Goal: Information Seeking & Learning: Learn about a topic

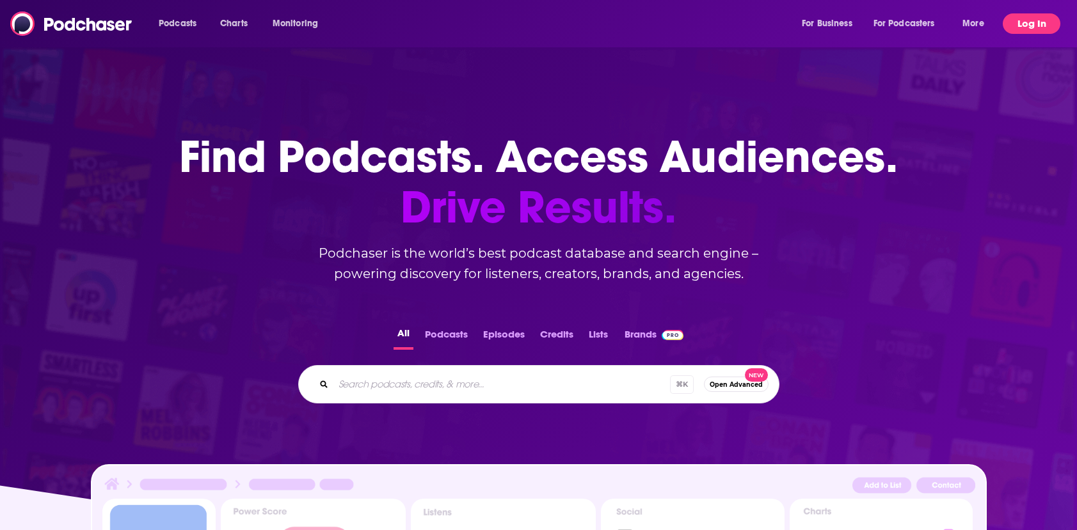
click at [1022, 25] on button "Log In" at bounding box center [1032, 23] width 58 height 20
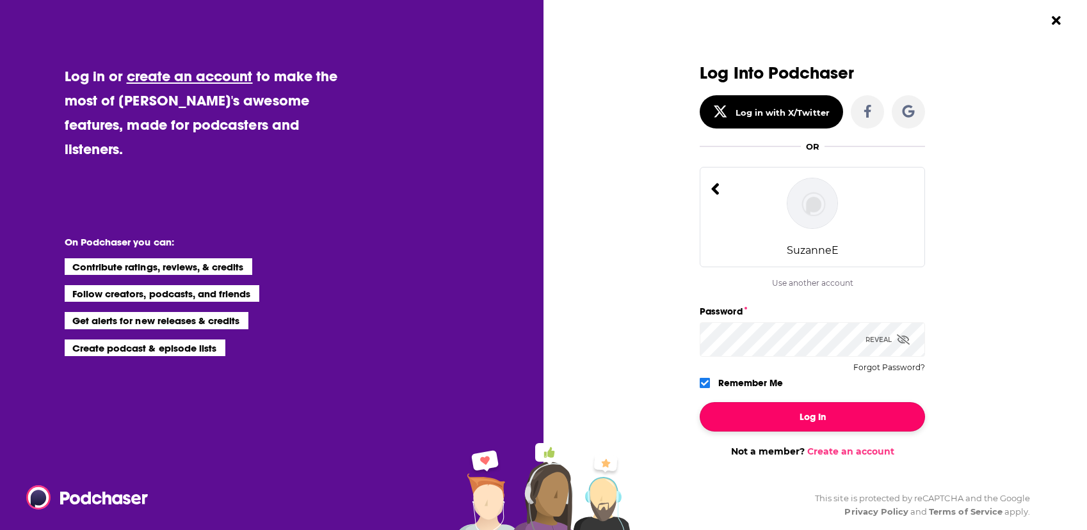
click at [816, 413] on button "Log In" at bounding box center [811, 416] width 225 height 29
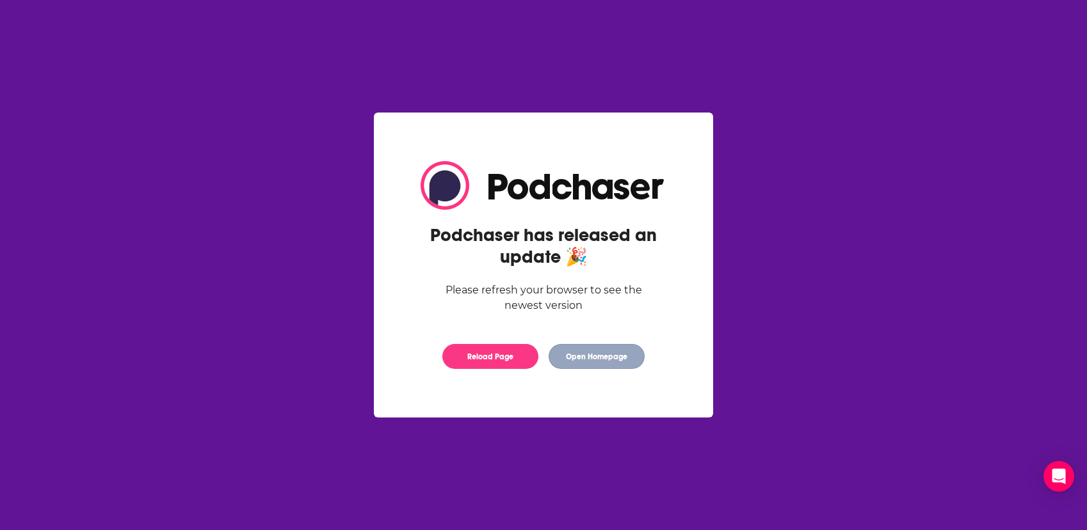
click at [568, 354] on button "Open Homepage" at bounding box center [596, 356] width 96 height 25
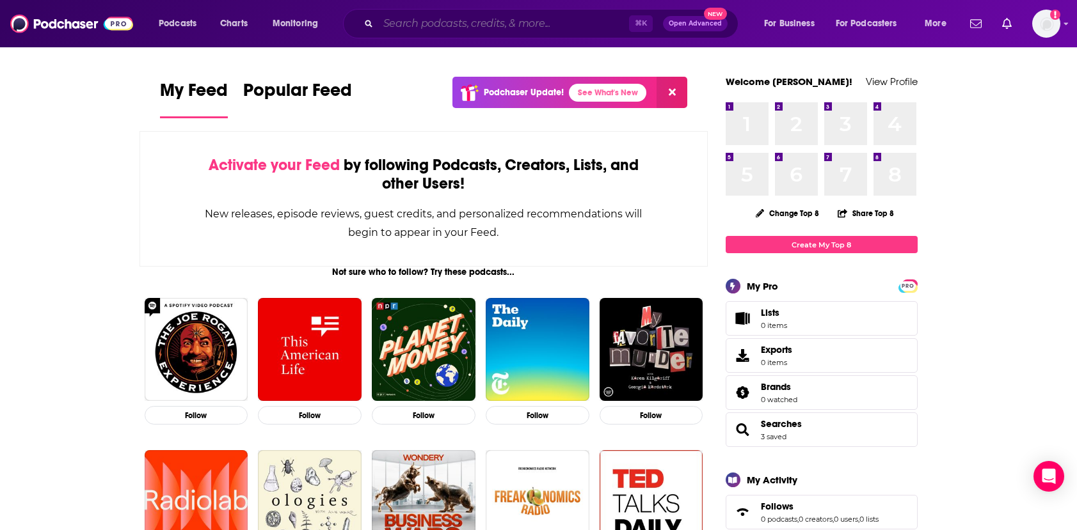
click at [550, 33] on input "Search podcasts, credits, & more..." at bounding box center [503, 23] width 251 height 20
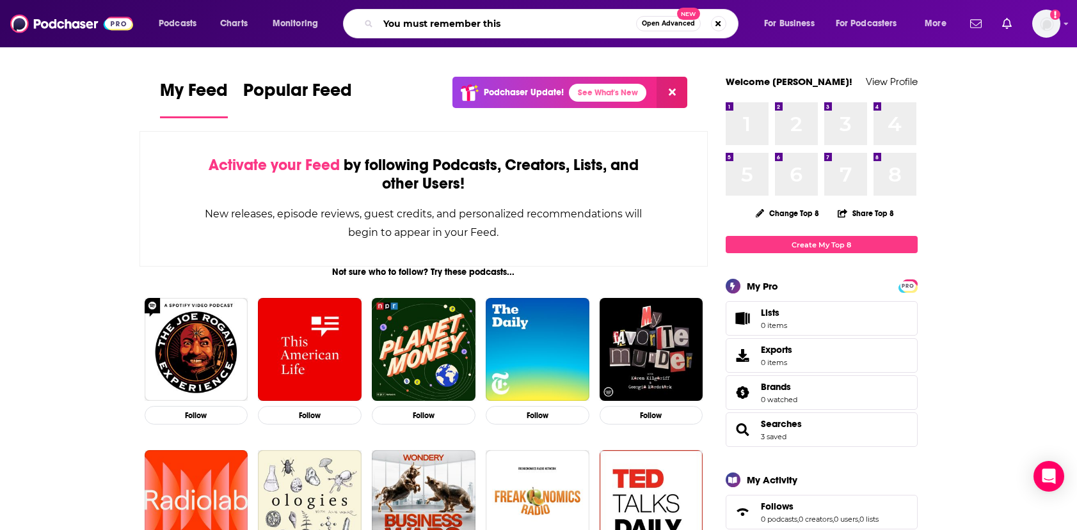
type input "You must remember this"
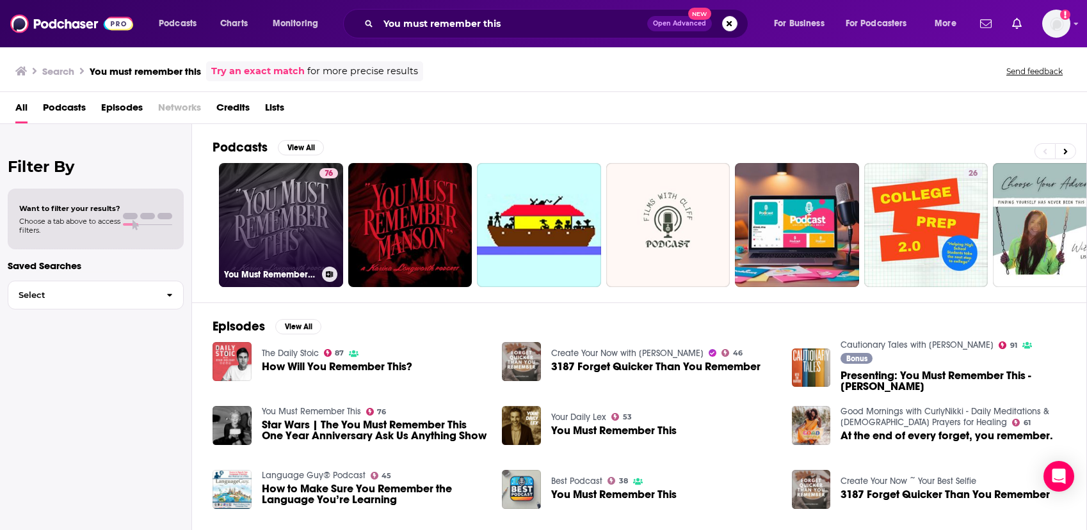
click at [269, 195] on link "76 You Must Remember This" at bounding box center [281, 225] width 124 height 124
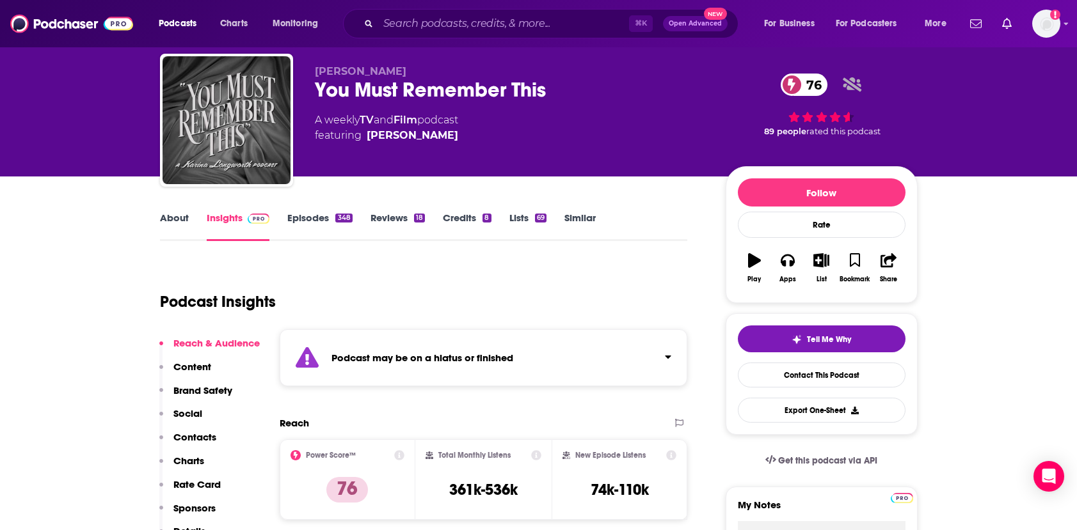
scroll to position [26, 0]
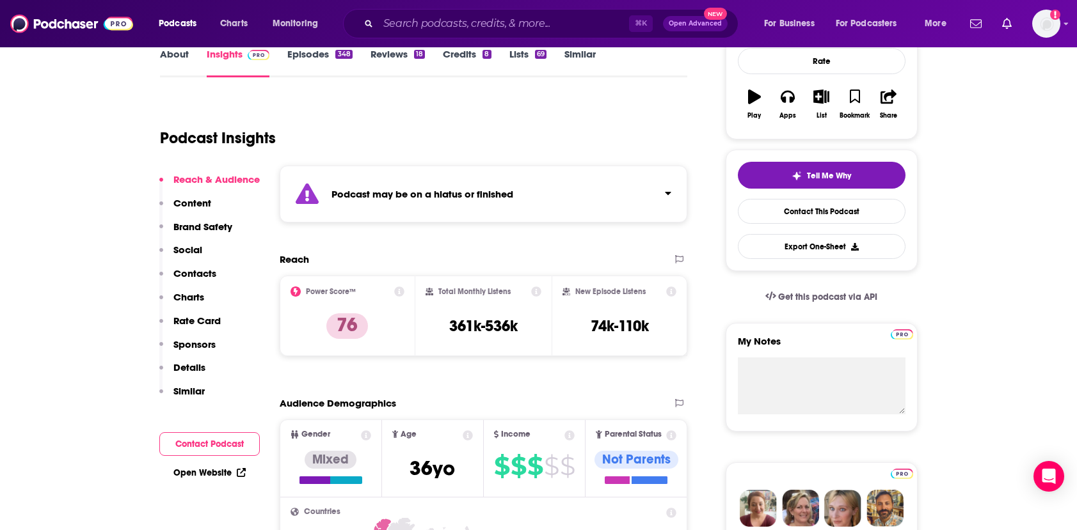
scroll to position [205, 0]
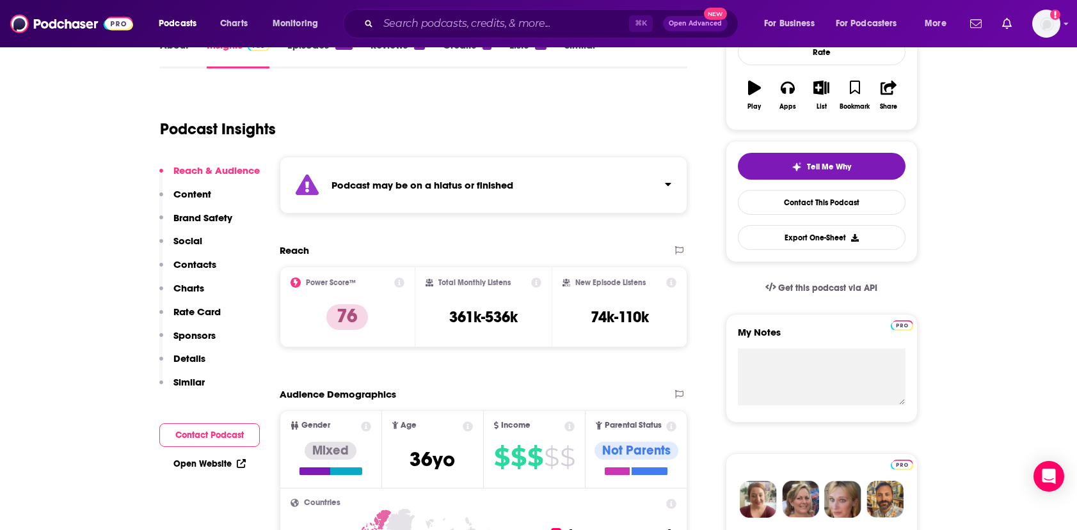
click at [209, 308] on p "Rate Card" at bounding box center [196, 312] width 47 height 12
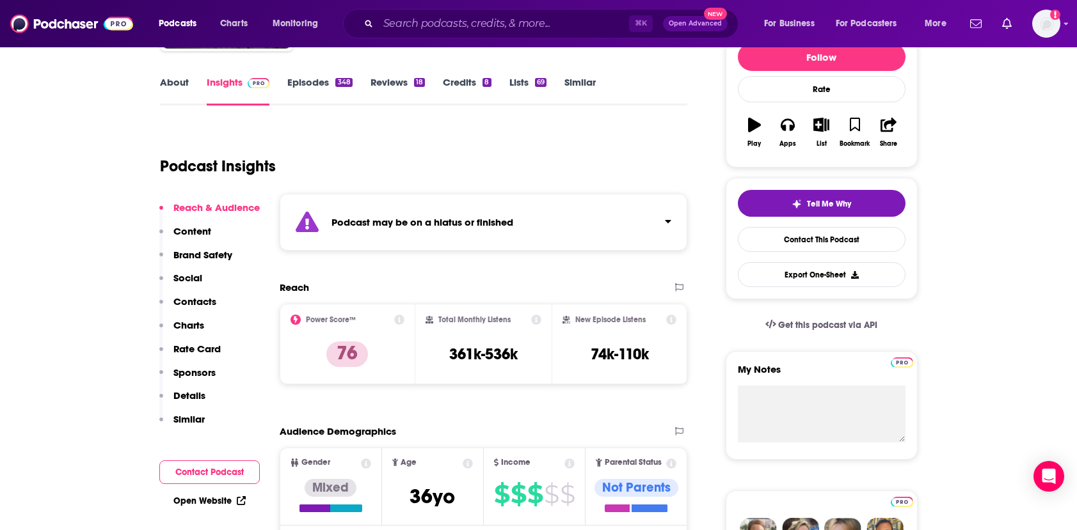
scroll to position [164, 0]
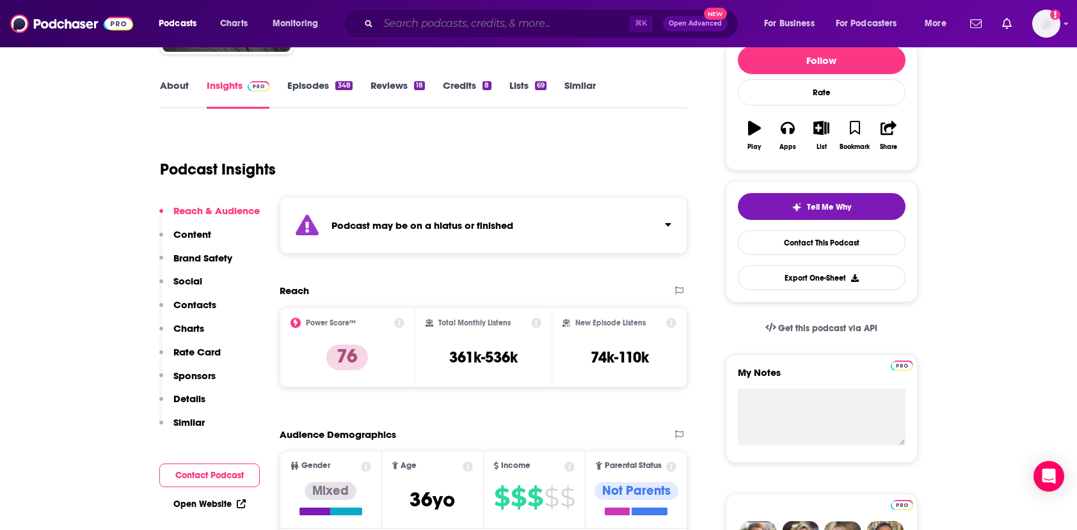
click at [397, 28] on input "Search podcasts, credits, & more..." at bounding box center [503, 23] width 251 height 20
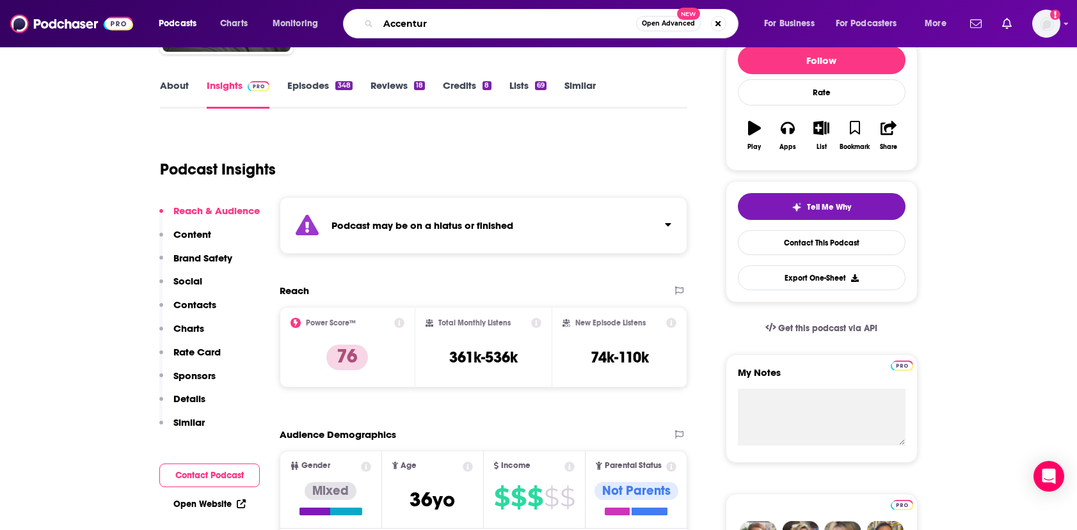
type input "Accenture"
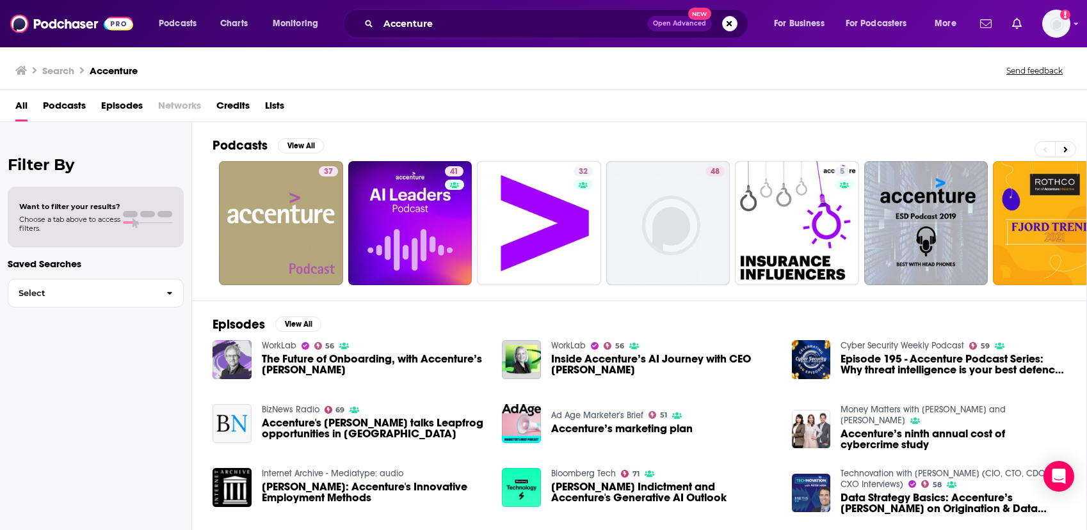
click at [131, 69] on h3 "Accenture" at bounding box center [114, 71] width 48 height 12
click at [277, 108] on span "Lists" at bounding box center [274, 108] width 19 height 26
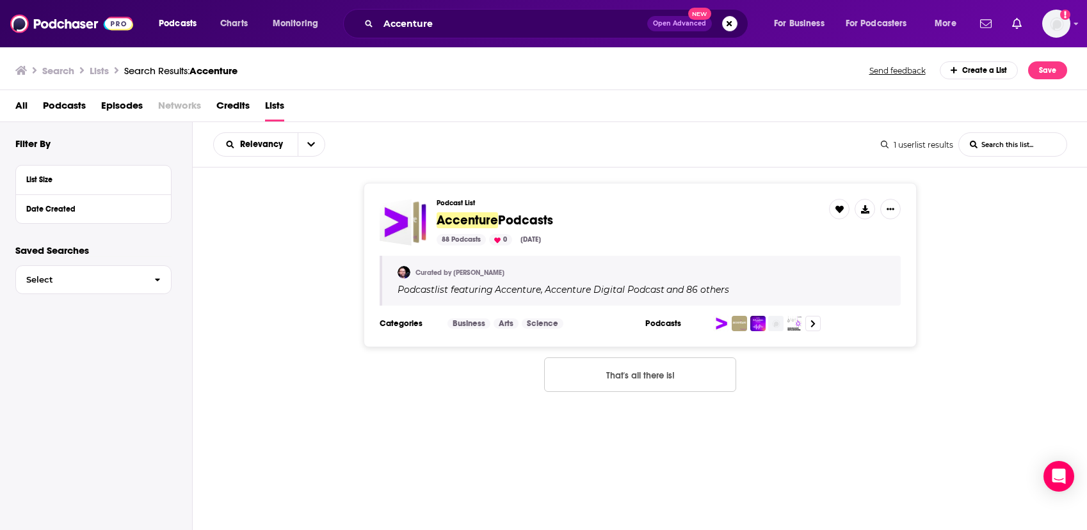
click at [22, 106] on span "All" at bounding box center [21, 108] width 12 height 26
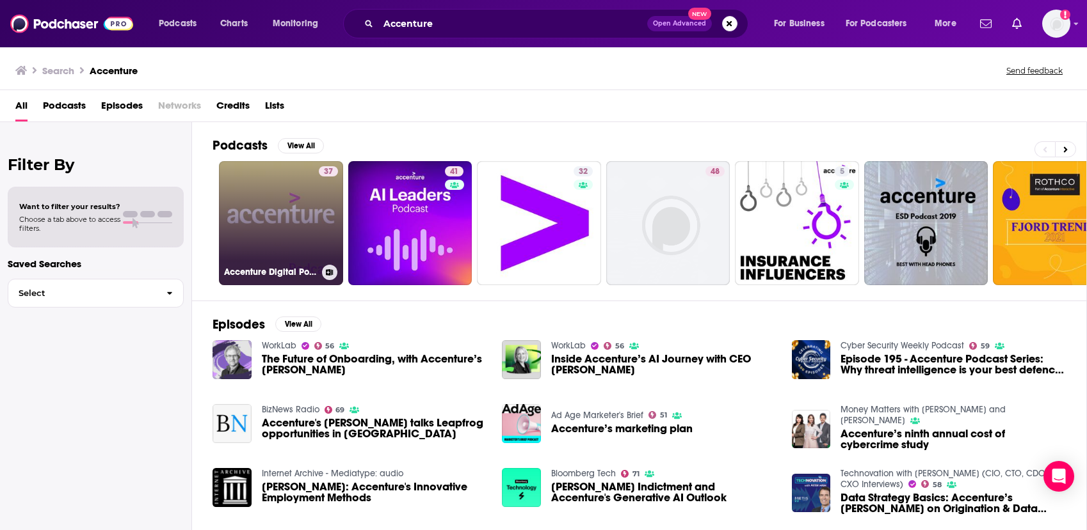
click at [267, 203] on link "37 Accenture Digital Podcast" at bounding box center [281, 223] width 124 height 124
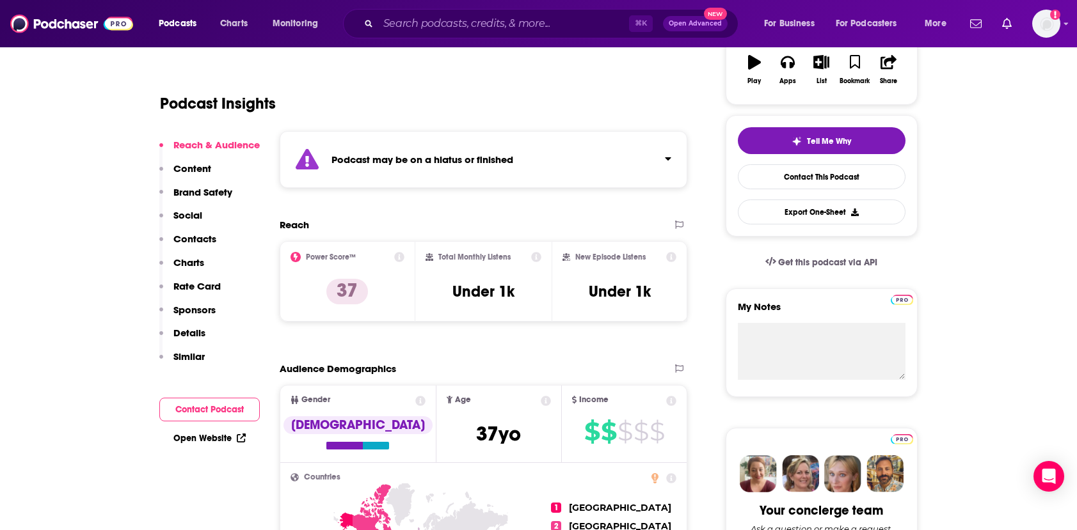
scroll to position [256, 0]
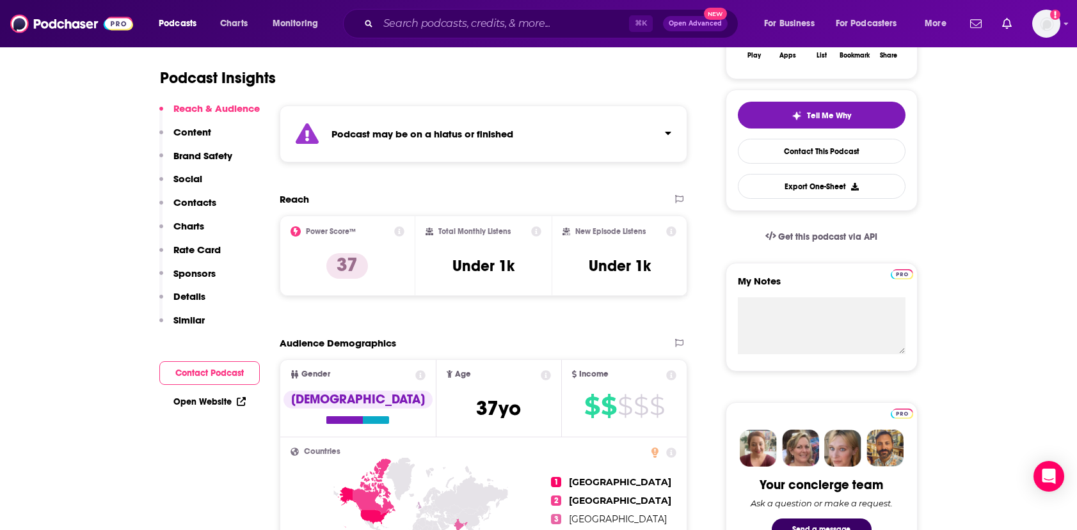
click at [203, 275] on p "Sponsors" at bounding box center [194, 273] width 42 height 12
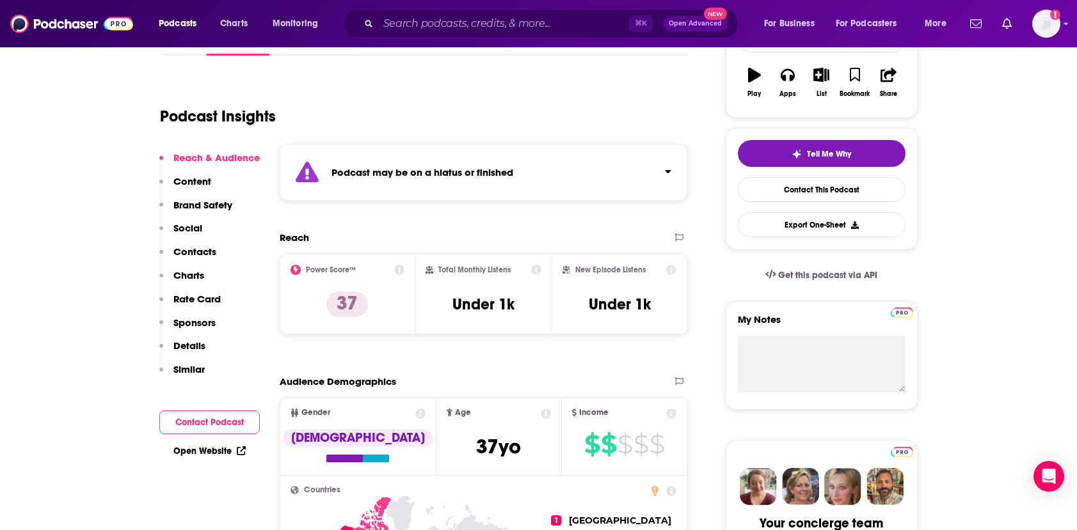
scroll to position [177, 0]
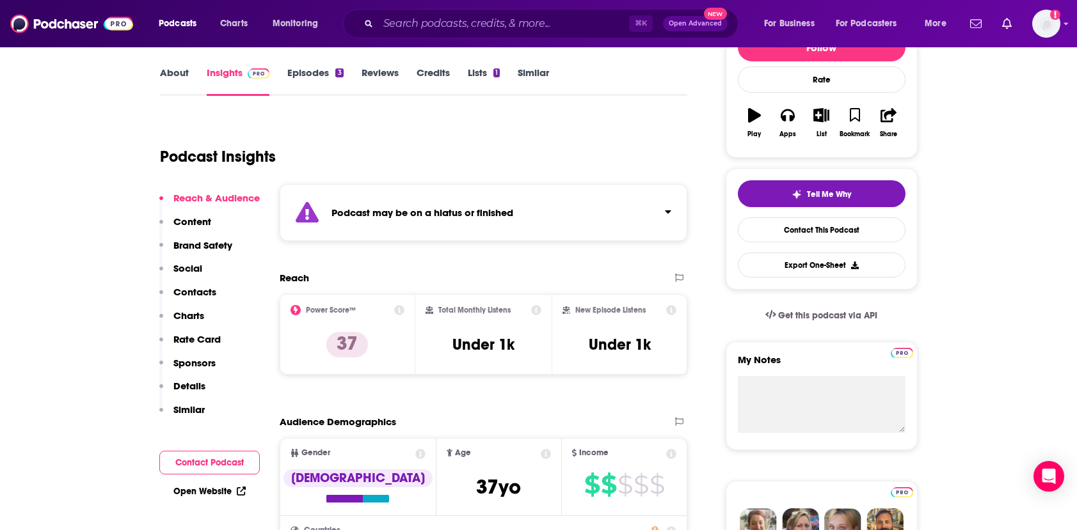
click at [201, 338] on p "Rate Card" at bounding box center [196, 339] width 47 height 12
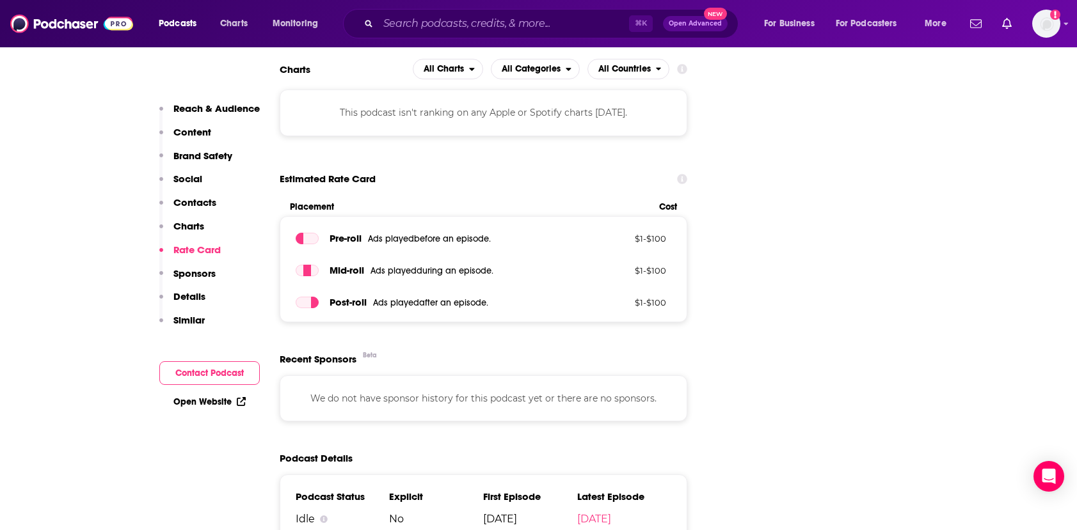
scroll to position [1604, 0]
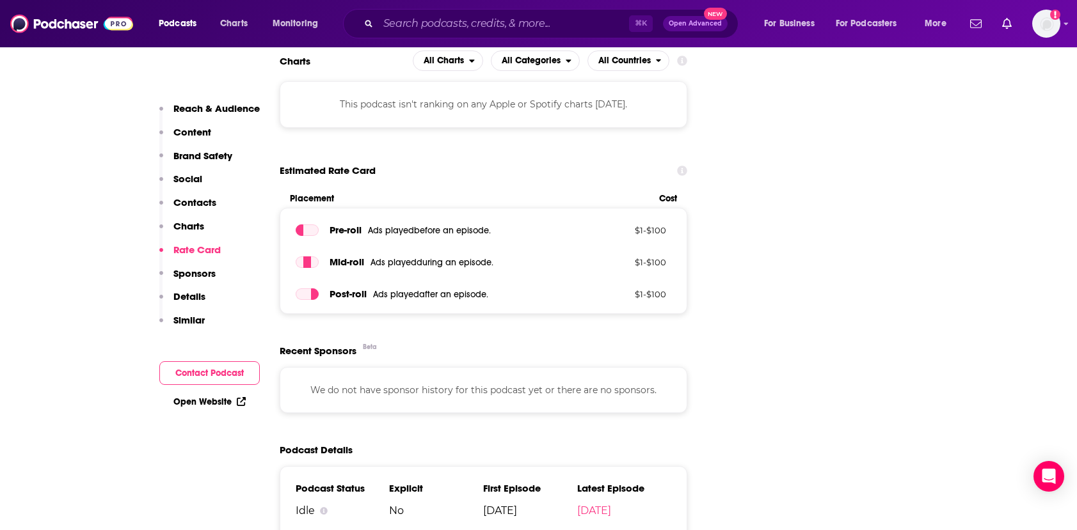
click at [198, 272] on p "Sponsors" at bounding box center [194, 273] width 42 height 12
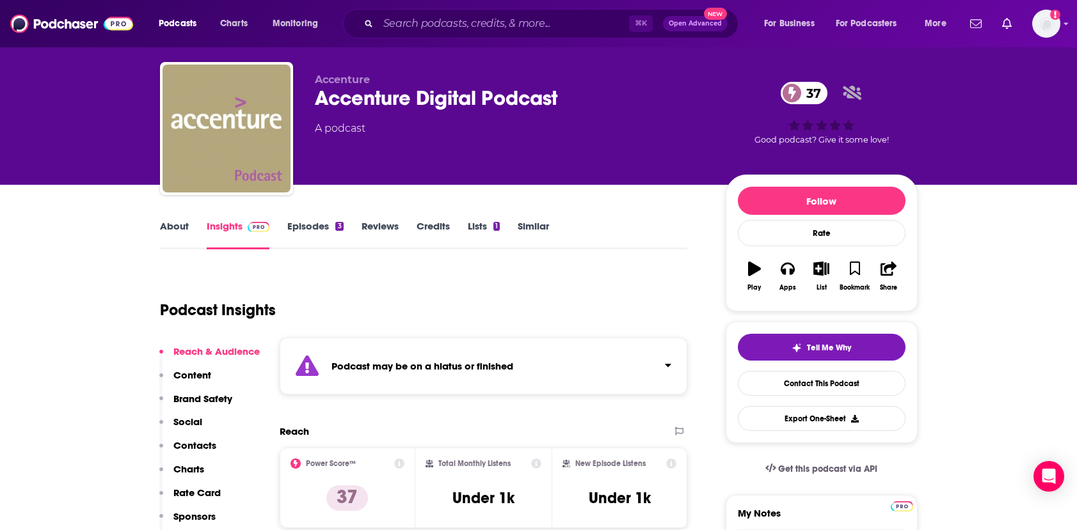
scroll to position [0, 0]
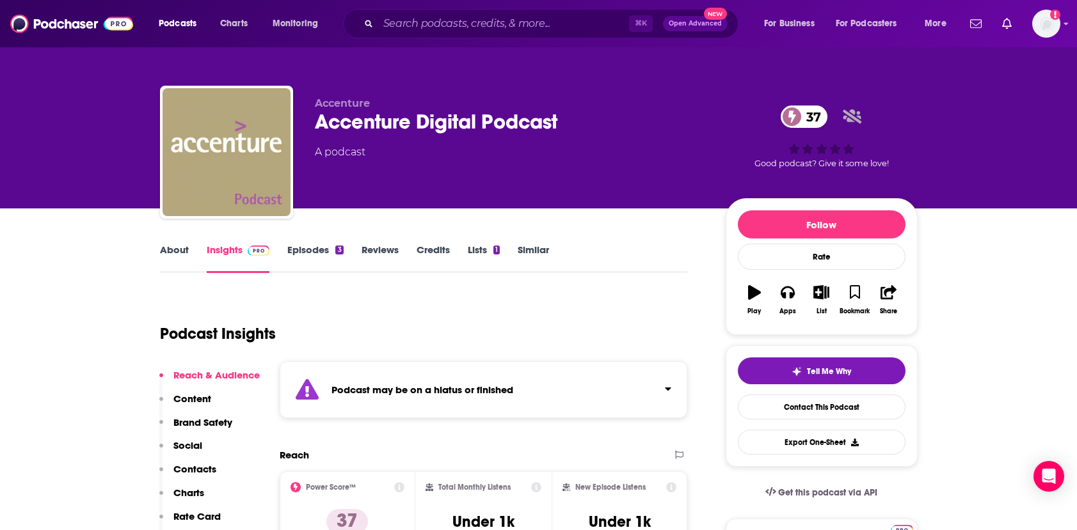
click at [169, 245] on link "About" at bounding box center [174, 258] width 29 height 29
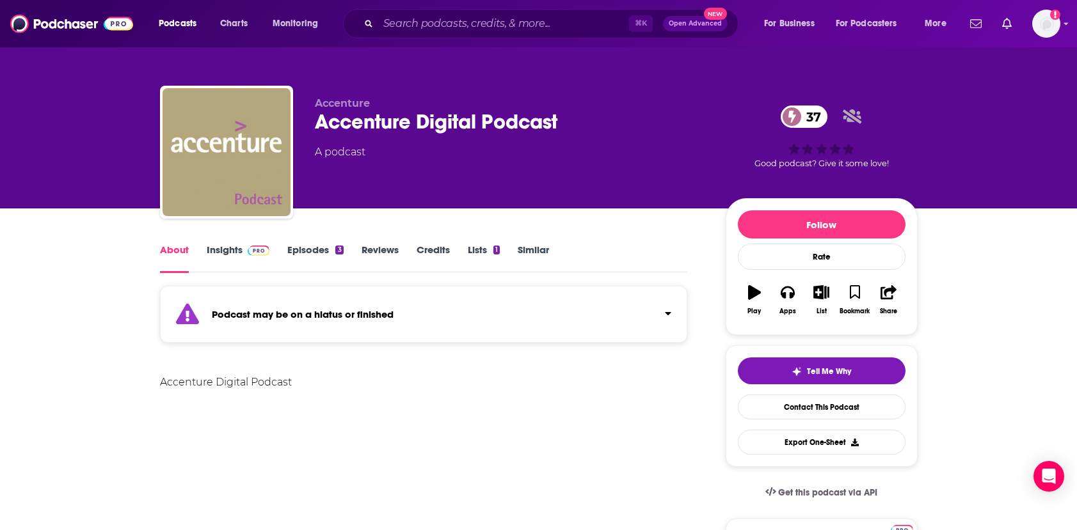
click at [228, 246] on link "Insights" at bounding box center [238, 258] width 63 height 29
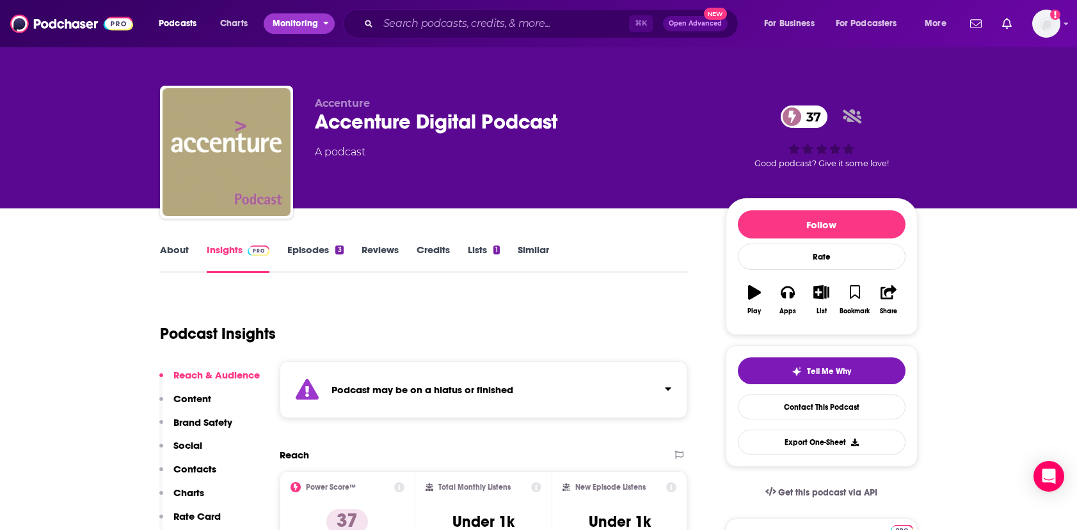
click at [289, 23] on span "Monitoring" at bounding box center [295, 24] width 45 height 18
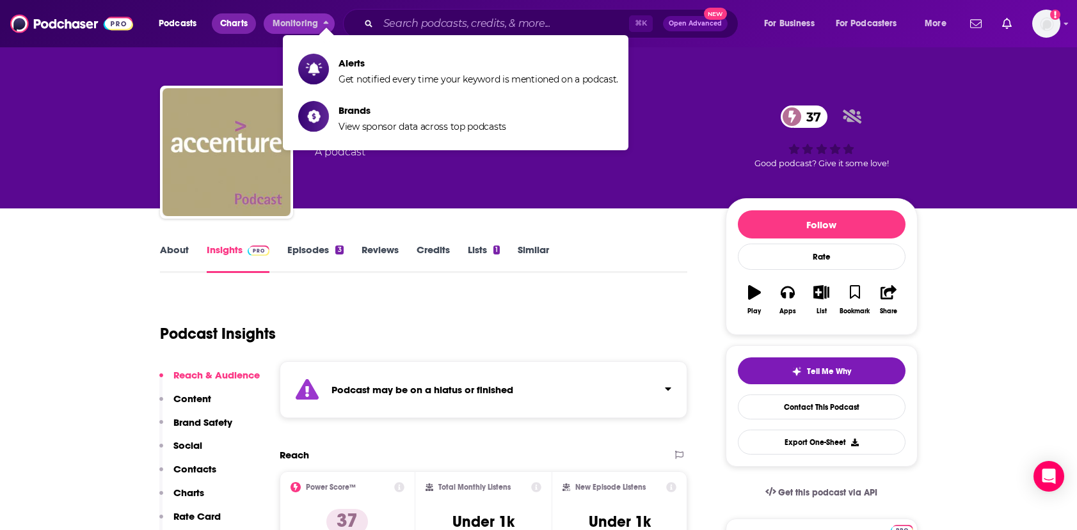
click at [228, 22] on span "Charts" at bounding box center [234, 24] width 28 height 18
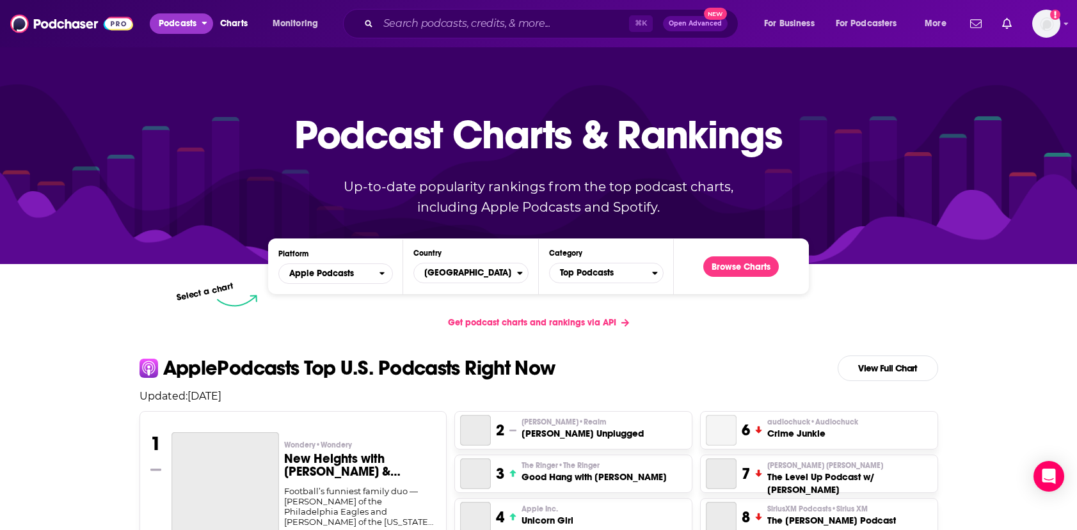
click at [185, 28] on span "Podcasts" at bounding box center [178, 24] width 38 height 18
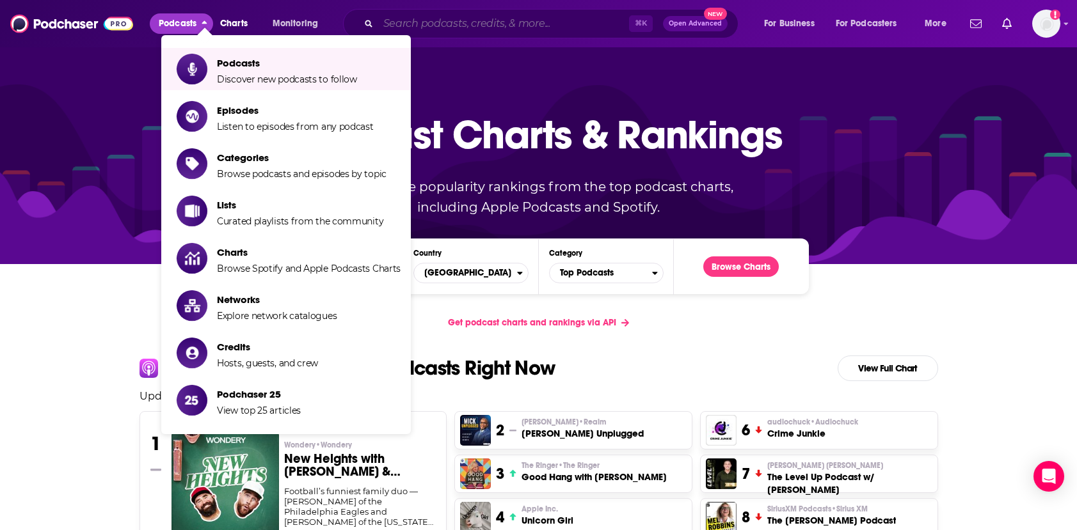
click at [407, 26] on input "Search podcasts, credits, & more..." at bounding box center [503, 23] width 251 height 20
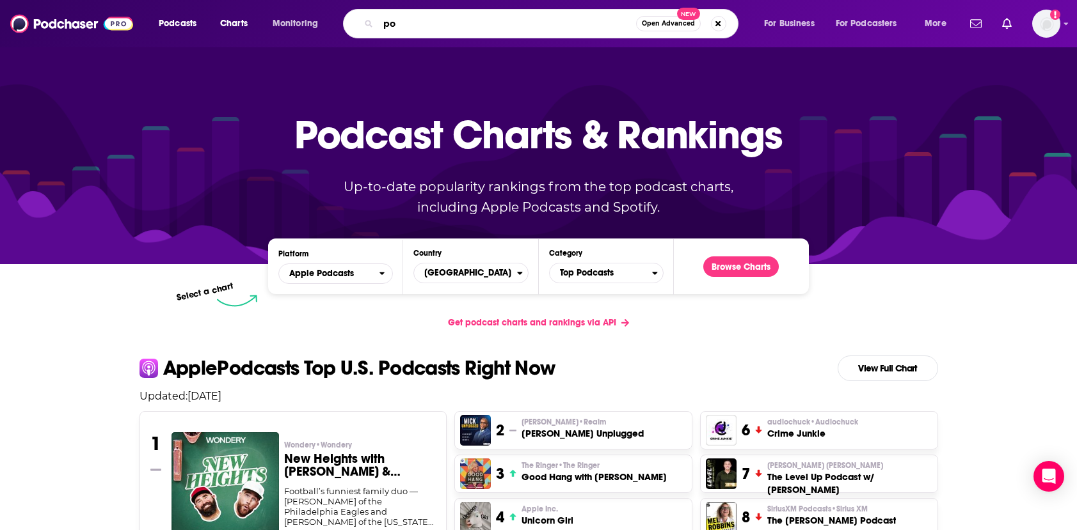
type input "p"
type input "accenture"
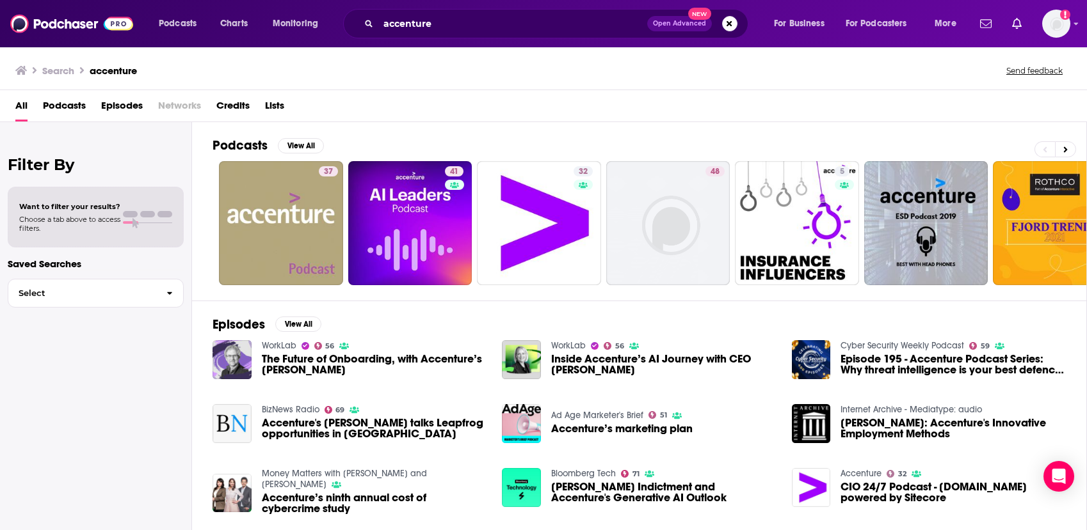
click at [129, 218] on div at bounding box center [147, 217] width 49 height 12
click at [88, 292] on span "Select" at bounding box center [82, 293] width 148 height 8
click at [69, 195] on div "Want to filter your results? Choose a tab above to access filters." at bounding box center [96, 217] width 176 height 61
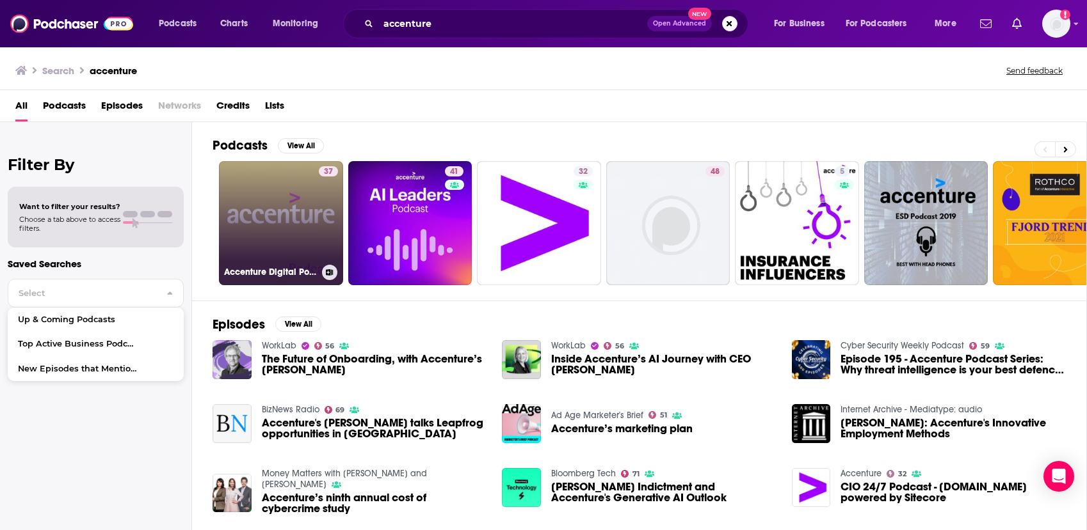
click at [313, 209] on link "37 Accenture Digital Podcast" at bounding box center [281, 223] width 124 height 124
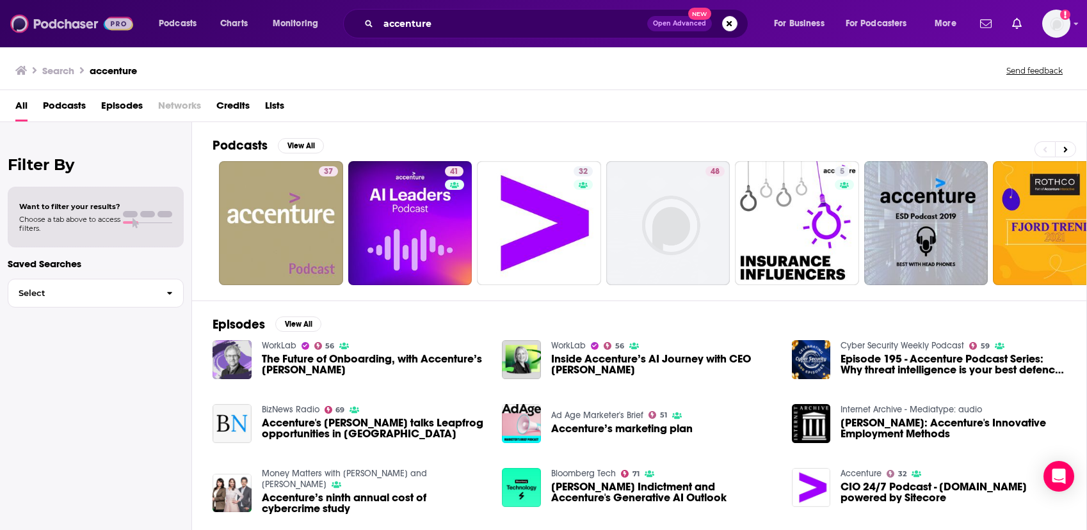
click at [89, 26] on img at bounding box center [71, 24] width 123 height 24
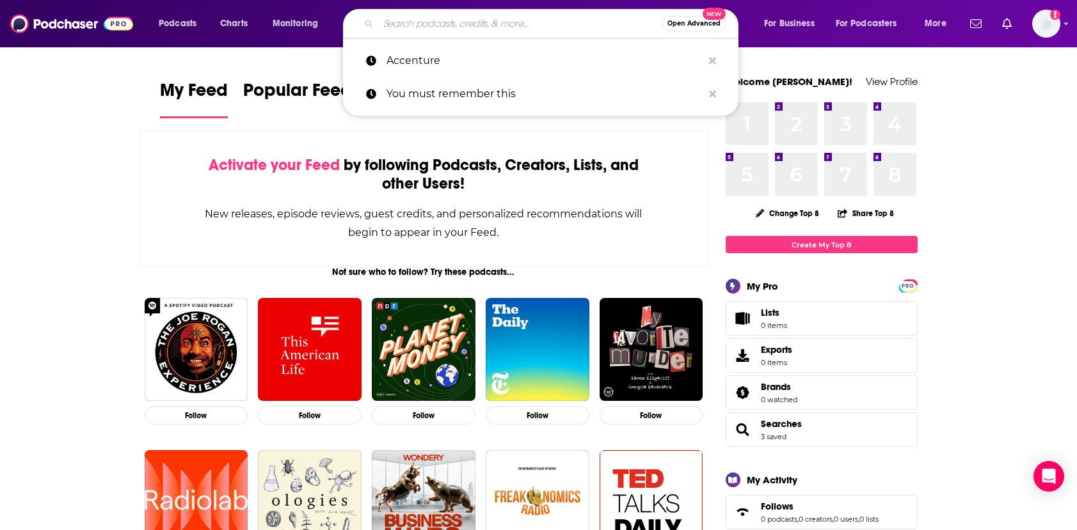
click at [424, 19] on input "Search podcasts, credits, & more..." at bounding box center [519, 23] width 283 height 20
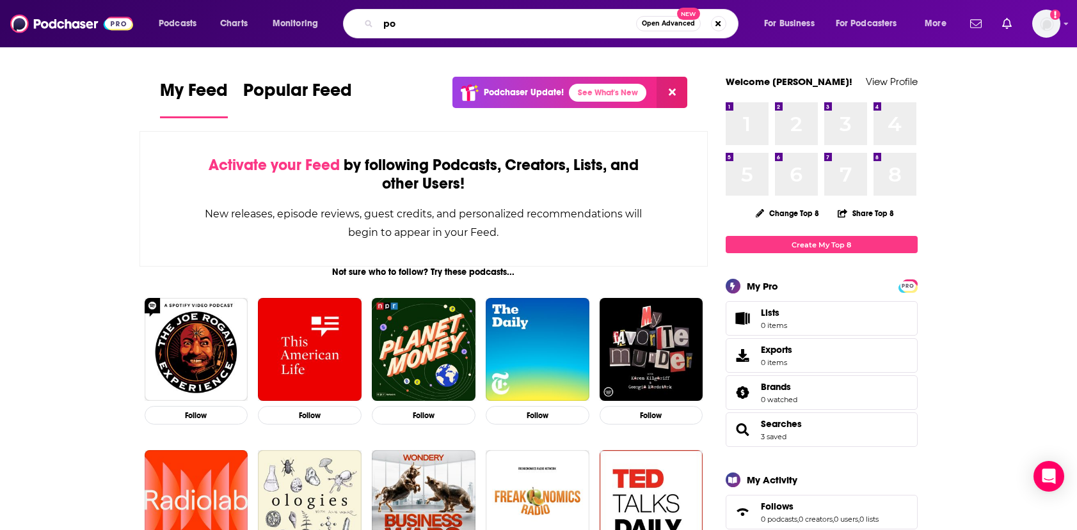
type input "p"
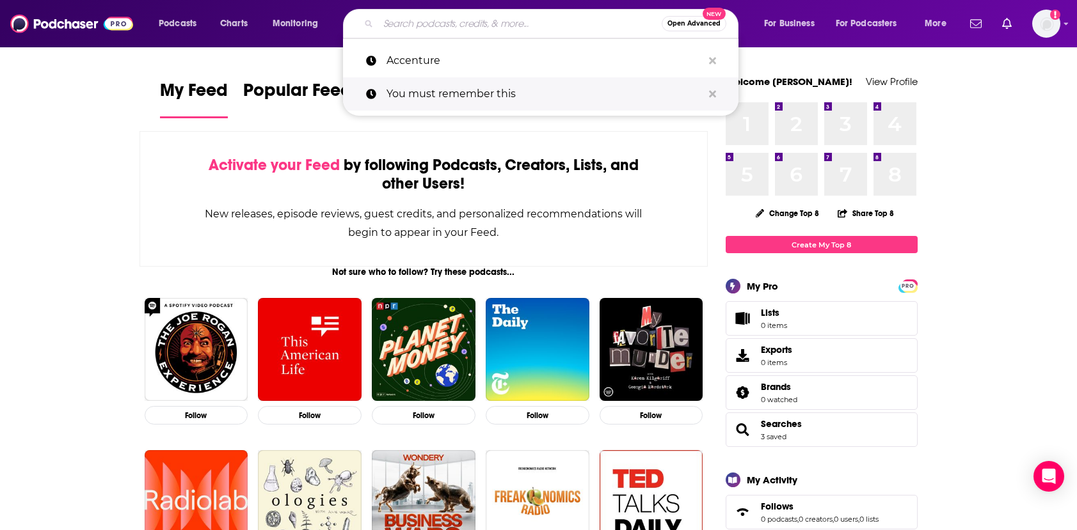
click at [470, 90] on p "You must remember this" at bounding box center [544, 93] width 316 height 33
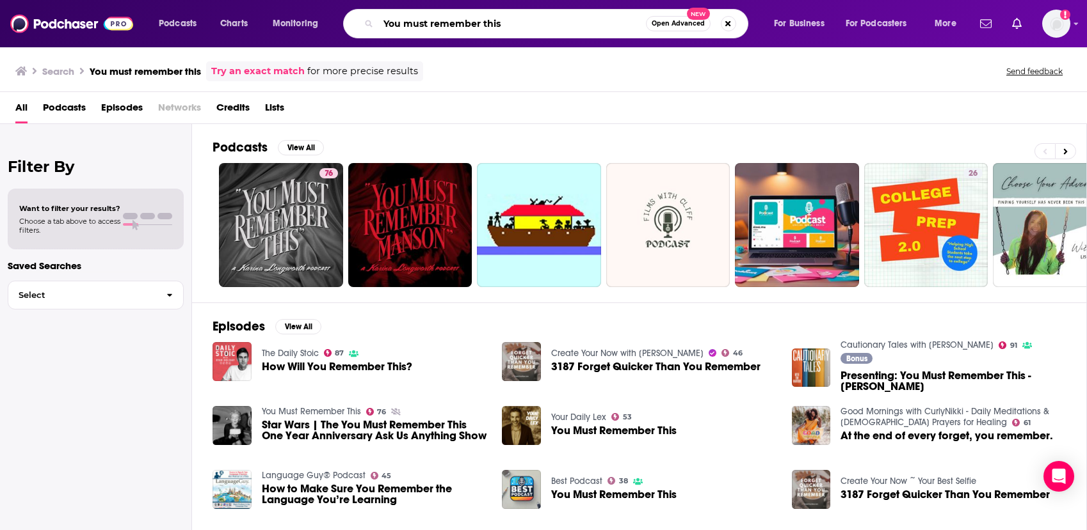
click at [396, 24] on input "You must remember this" at bounding box center [511, 23] width 267 height 20
drag, startPoint x: 506, startPoint y: 27, endPoint x: 386, endPoint y: 9, distance: 121.6
click at [386, 9] on div "You must remember this Open Advanced New" at bounding box center [545, 23] width 405 height 29
type input "c"
type input "a"
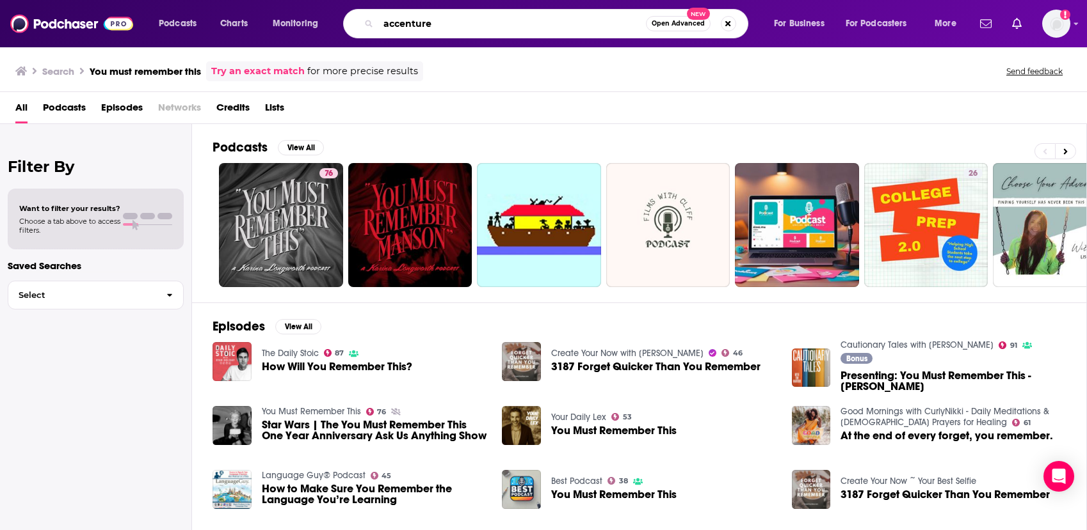
type input "accenture"
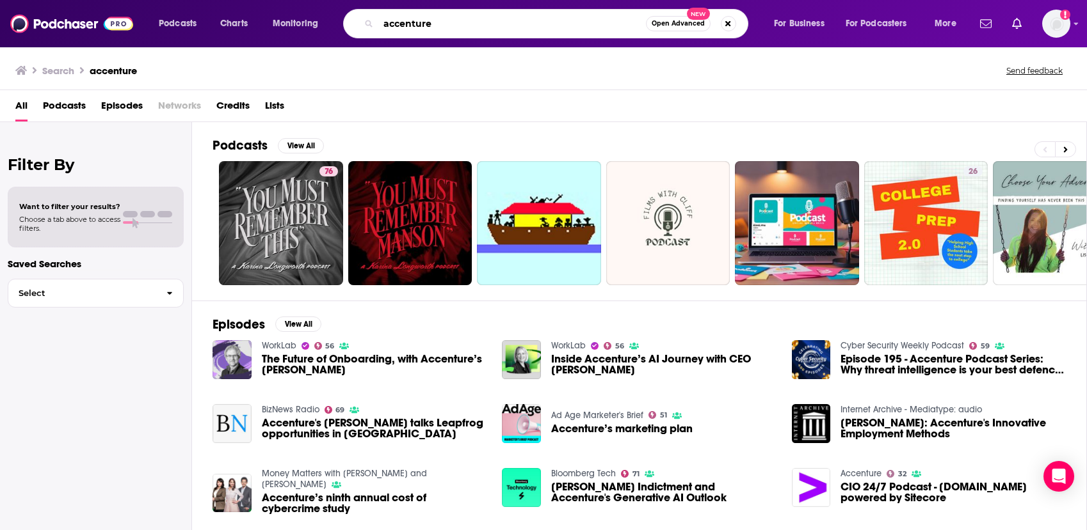
click at [441, 24] on input "accenture" at bounding box center [511, 23] width 267 height 20
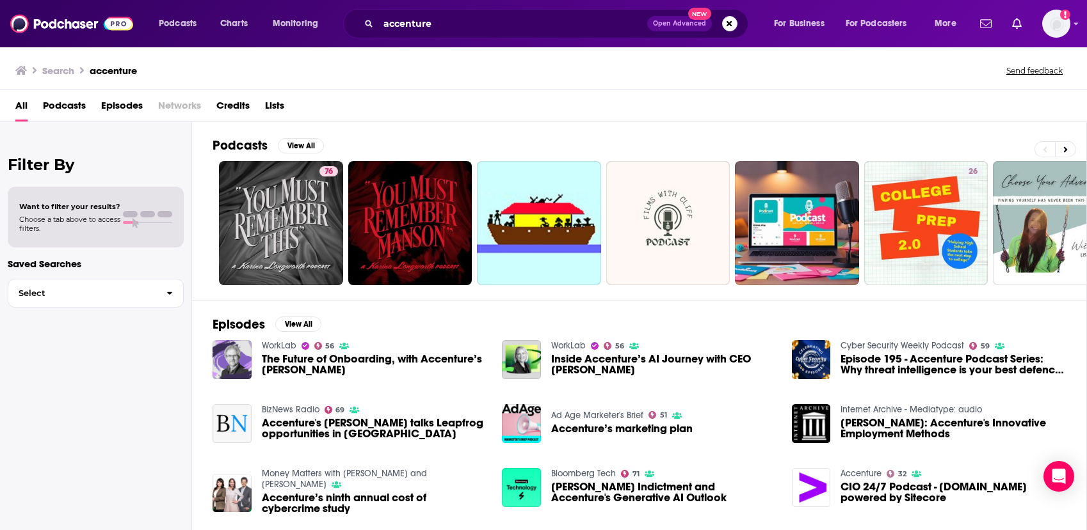
click at [369, 24] on icon "Search podcasts, credits, & more..." at bounding box center [368, 23] width 7 height 7
click at [732, 25] on button "Search podcasts, credits, & more..." at bounding box center [729, 23] width 15 height 15
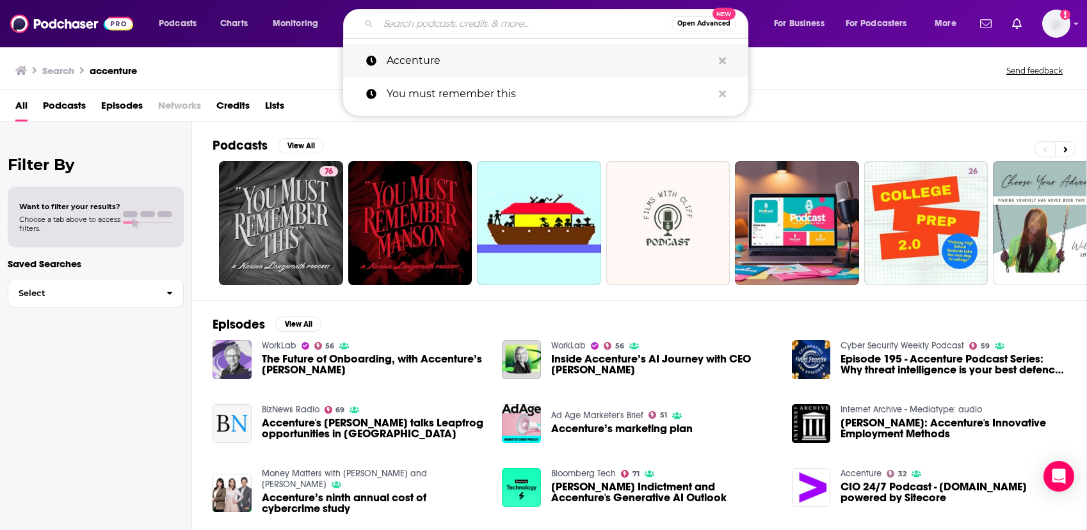
click at [522, 63] on p "Accenture" at bounding box center [549, 60] width 326 height 33
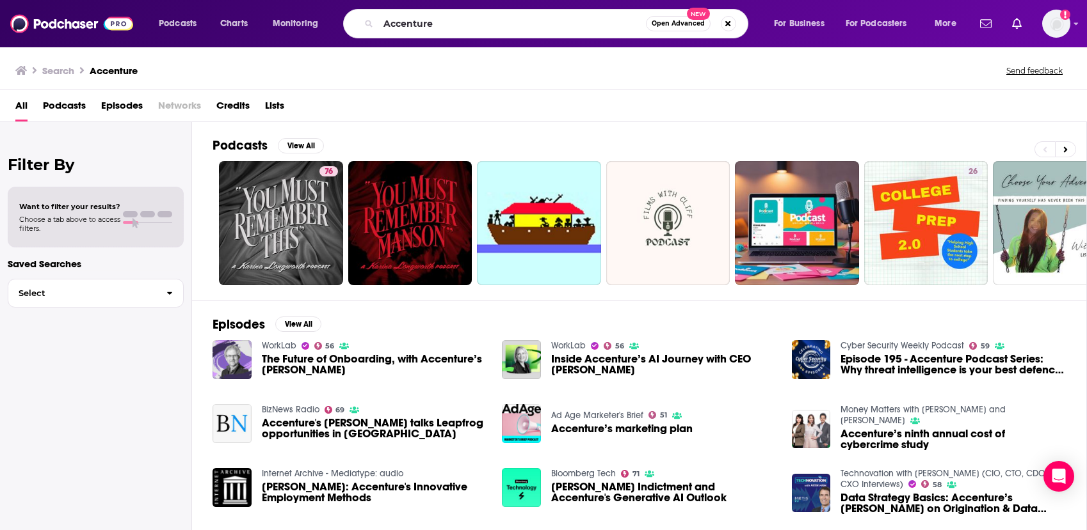
click at [120, 68] on h3 "Accenture" at bounding box center [114, 71] width 48 height 12
drag, startPoint x: 452, startPoint y: 24, endPoint x: 326, endPoint y: 13, distance: 125.8
click at [326, 13] on div "Podcasts Charts Monitoring Accenture Open Advanced New For Business For Podcast…" at bounding box center [559, 23] width 818 height 29
type input "pwc"
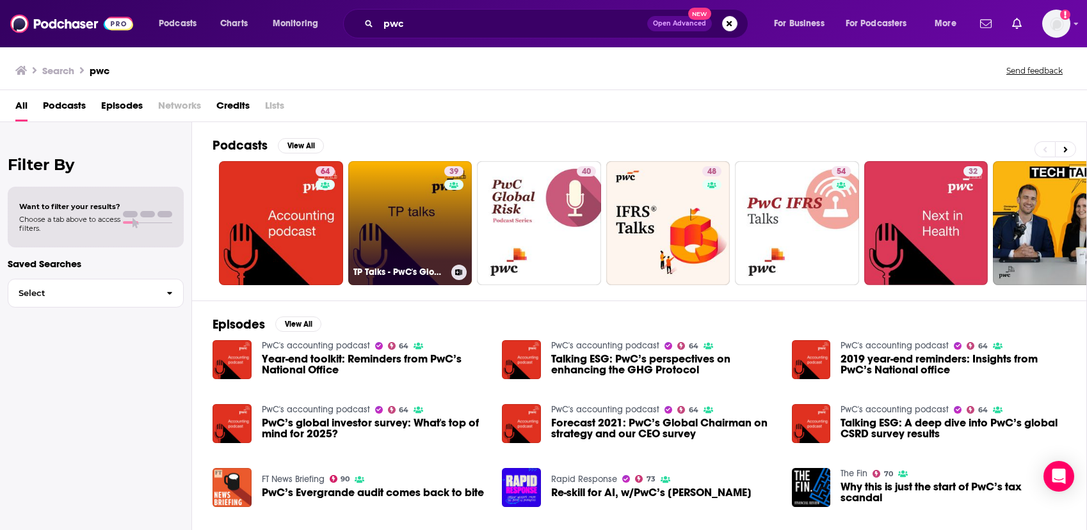
click at [423, 199] on link "39 TP Talks - PwC's Global Transfer Pricing podcast" at bounding box center [410, 223] width 124 height 124
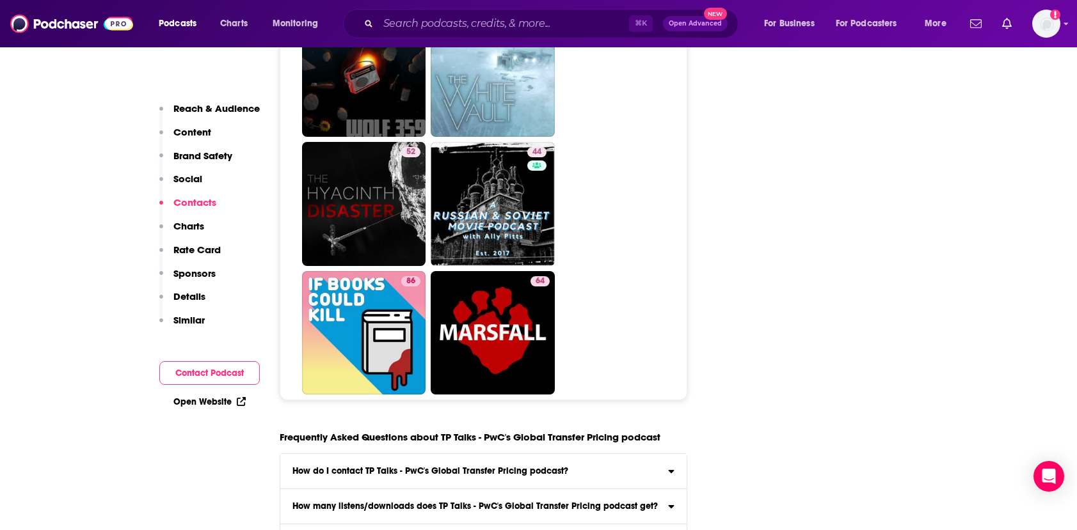
scroll to position [4944, 0]
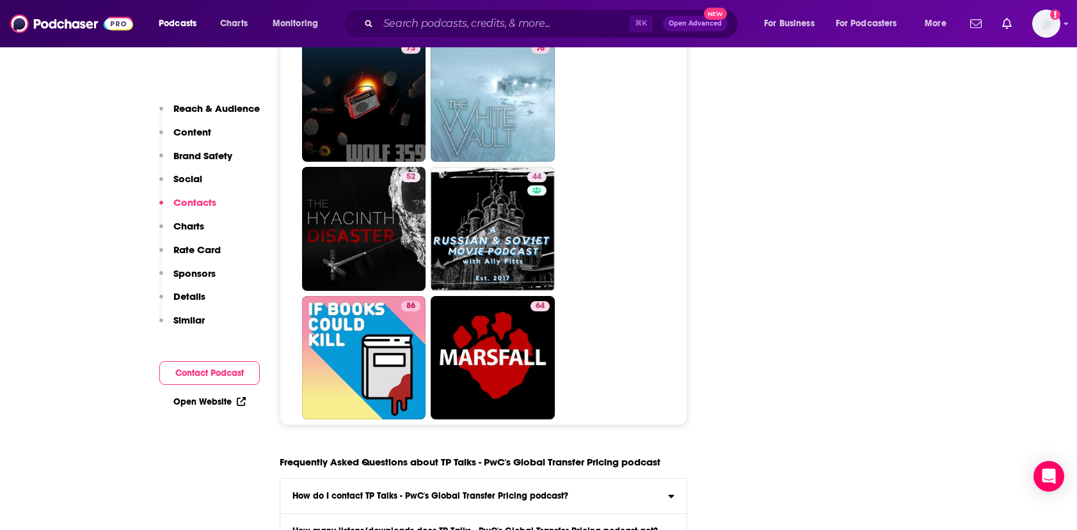
click at [207, 273] on p "Sponsors" at bounding box center [194, 273] width 42 height 12
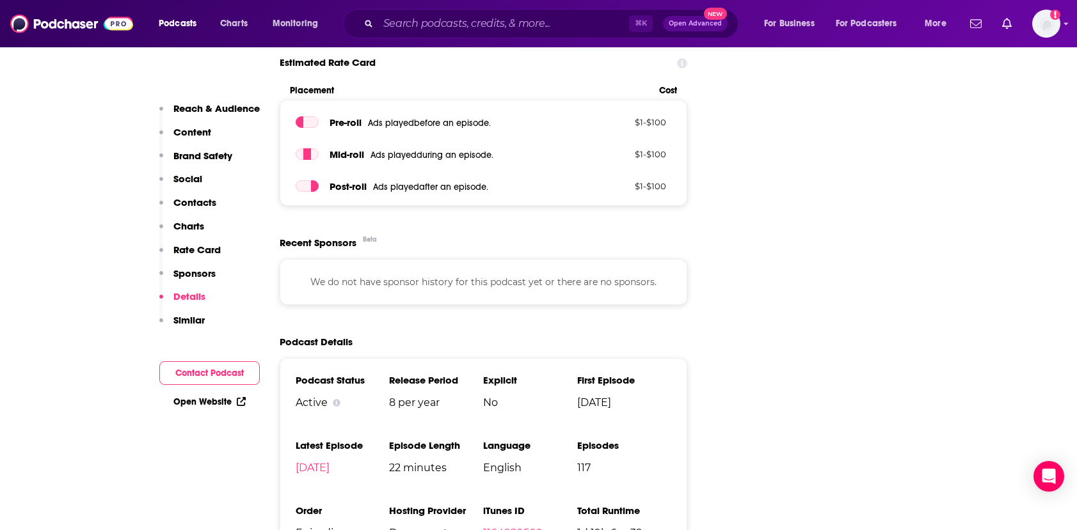
scroll to position [1855, 0]
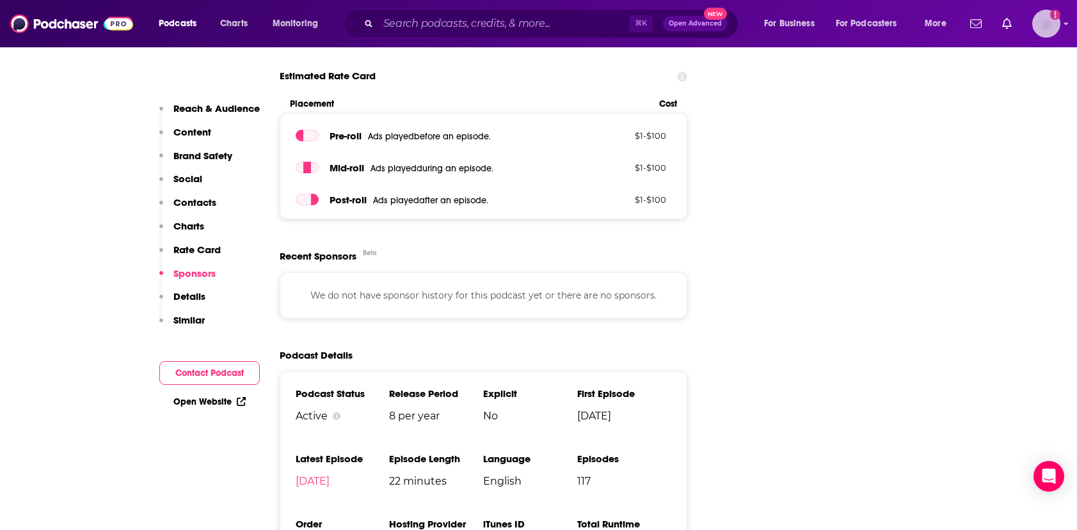
click at [1060, 24] on img "Logged in as SuzanneE" at bounding box center [1046, 24] width 28 height 28
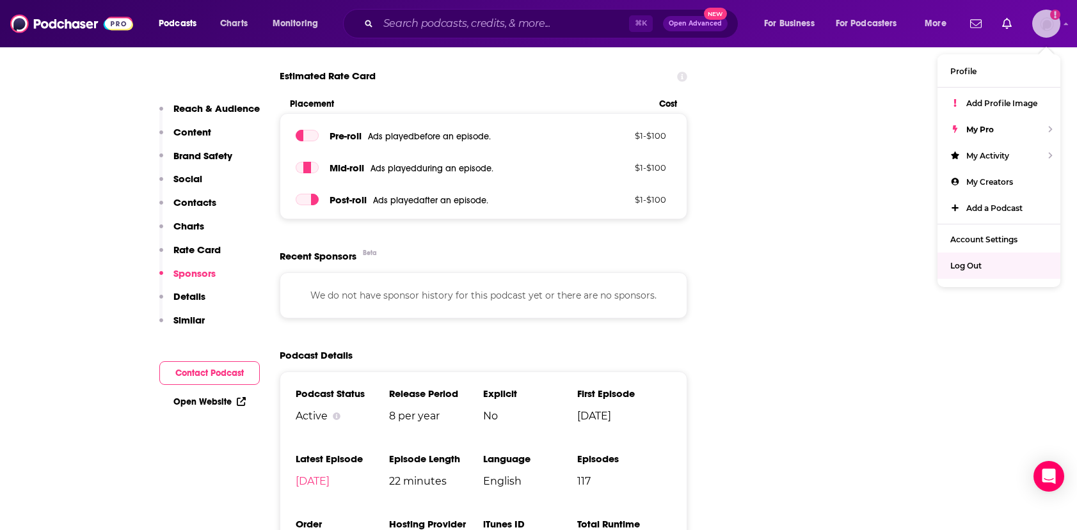
click at [973, 264] on span "Log Out" at bounding box center [965, 266] width 31 height 10
